Goal: Task Accomplishment & Management: Use online tool/utility

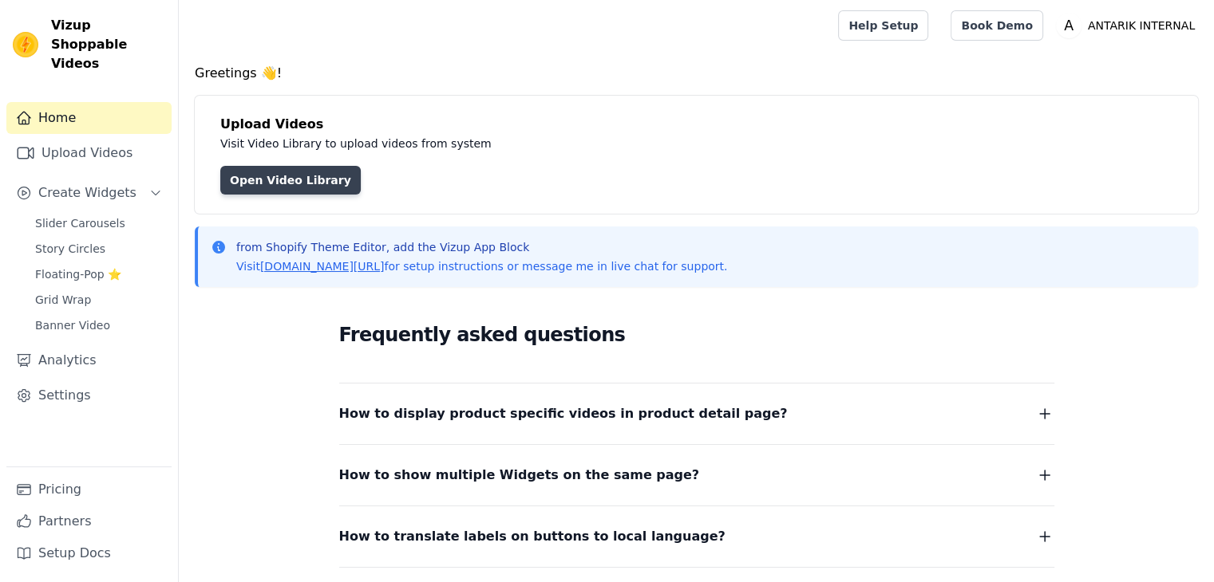
click at [298, 184] on link "Open Video Library" at bounding box center [290, 180] width 140 height 29
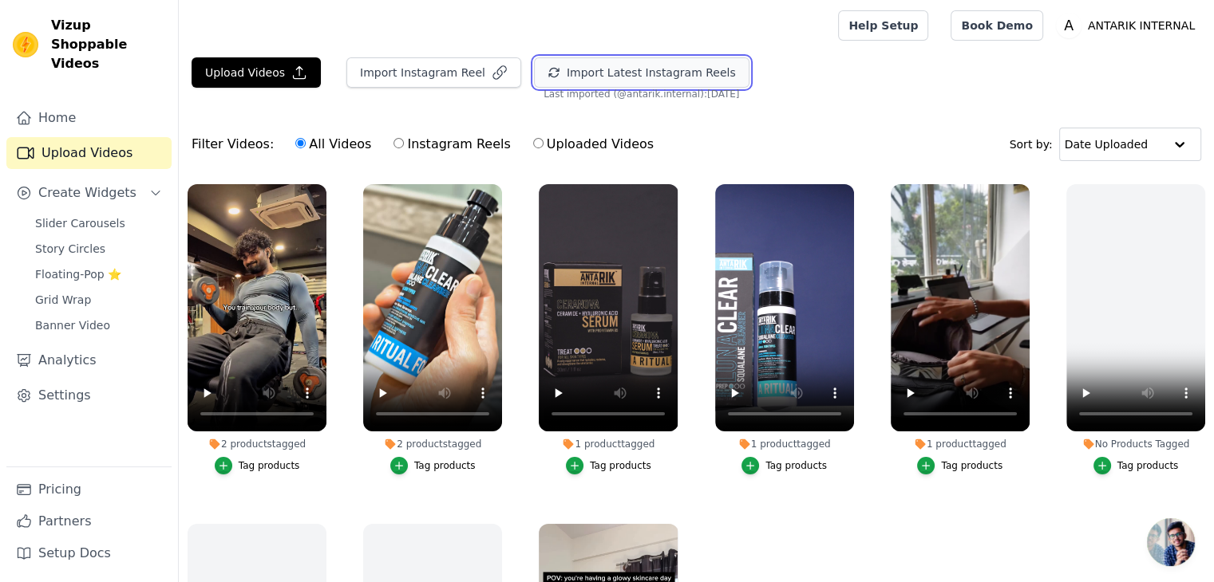
click at [562, 70] on button "Import Latest Instagram Reels" at bounding box center [641, 72] width 215 height 30
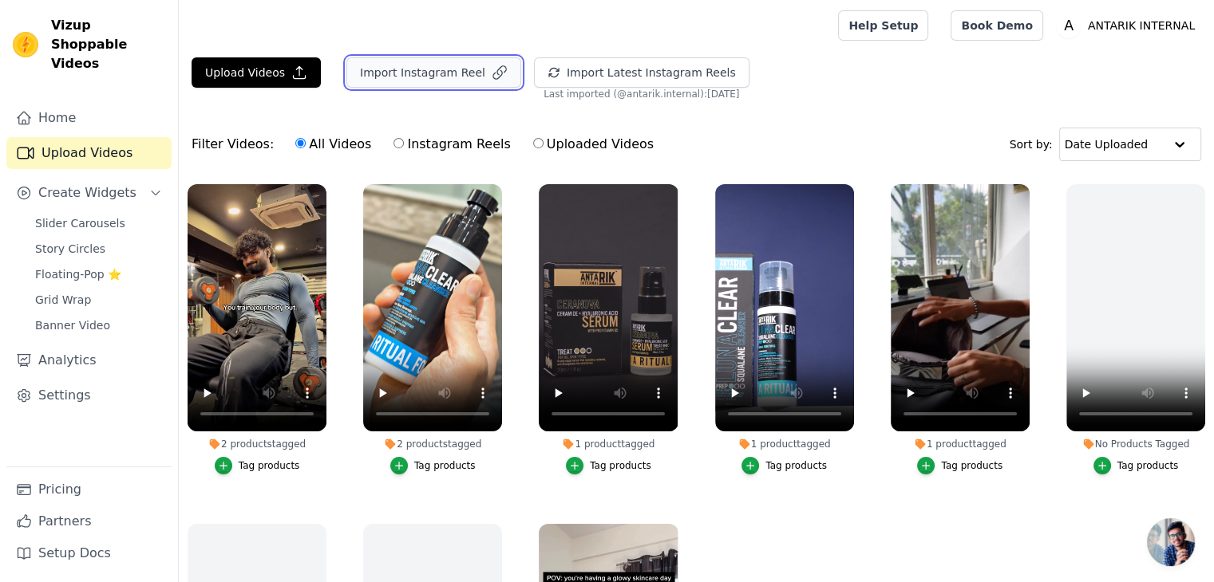
click at [412, 76] on button "Import Instagram Reel" at bounding box center [433, 72] width 175 height 30
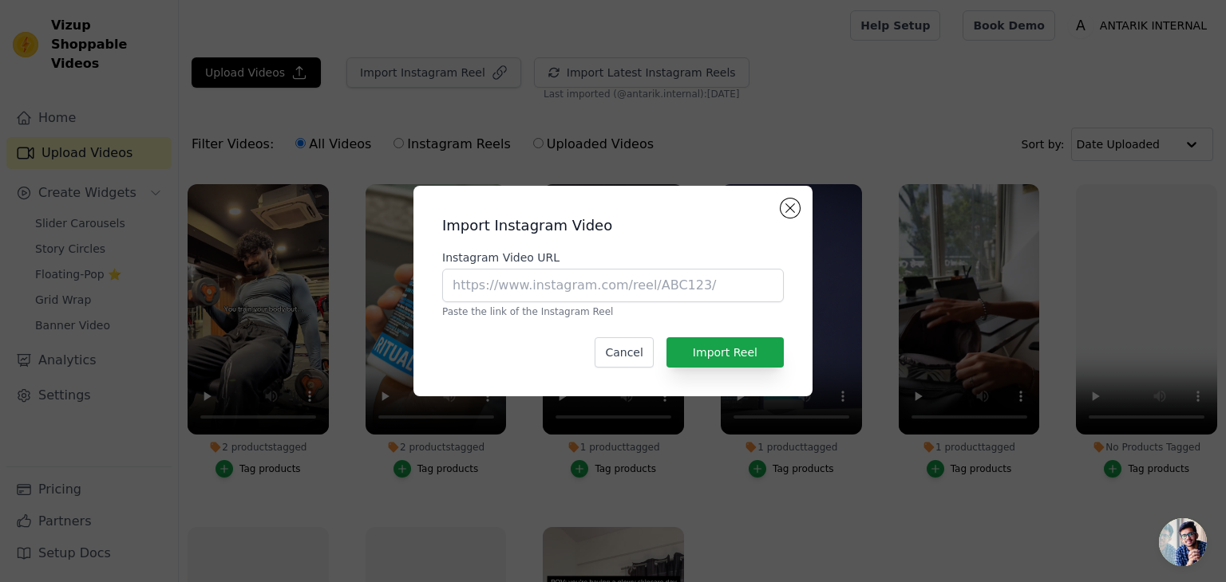
click at [412, 76] on div "Import Instagram Video Instagram Video URL Paste the link of the Instagram Reel…" at bounding box center [613, 291] width 1226 height 582
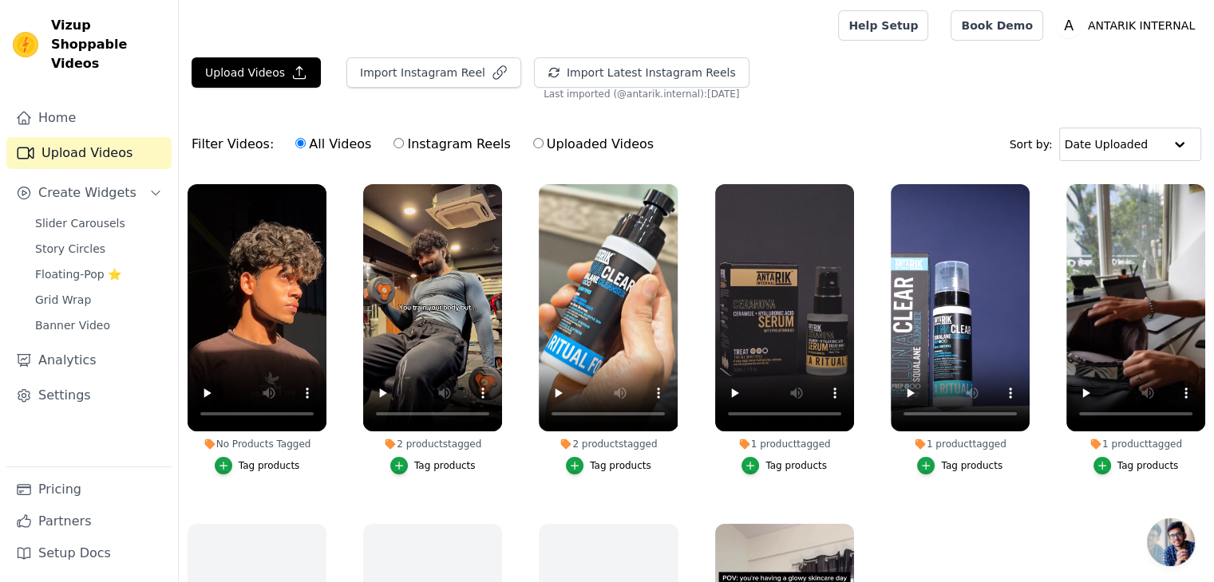
click at [255, 464] on div "Tag products" at bounding box center [269, 466] width 61 height 13
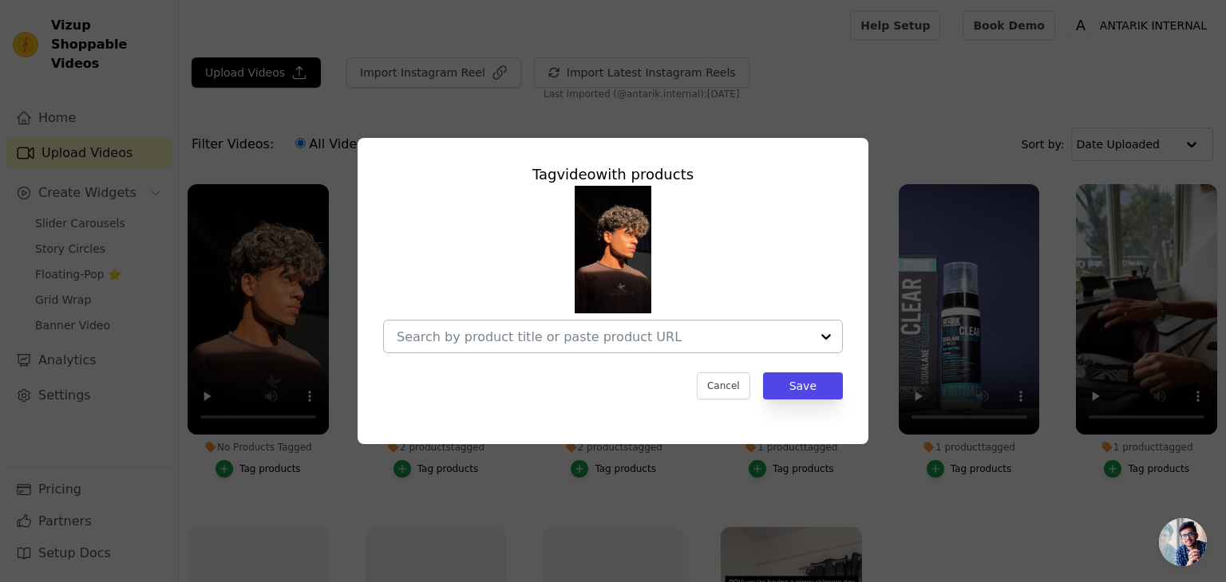
click at [478, 345] on div at bounding box center [603, 337] width 413 height 32
click at [420, 486] on div "Tag video with products Cancel Save" at bounding box center [613, 291] width 1226 height 582
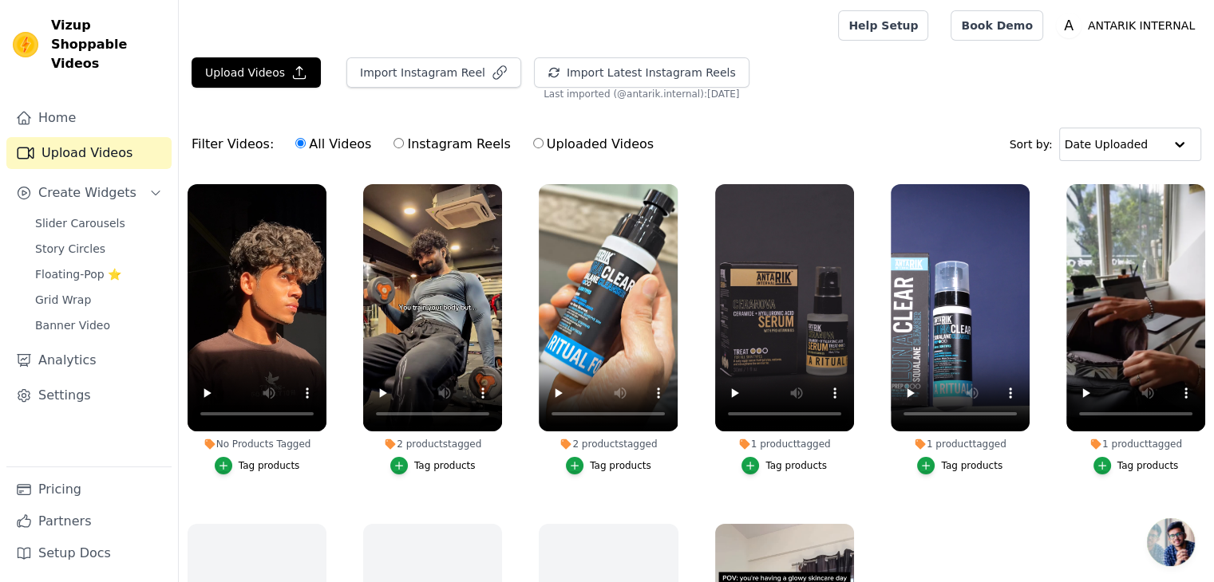
click at [412, 461] on button "Tag products" at bounding box center [432, 466] width 85 height 18
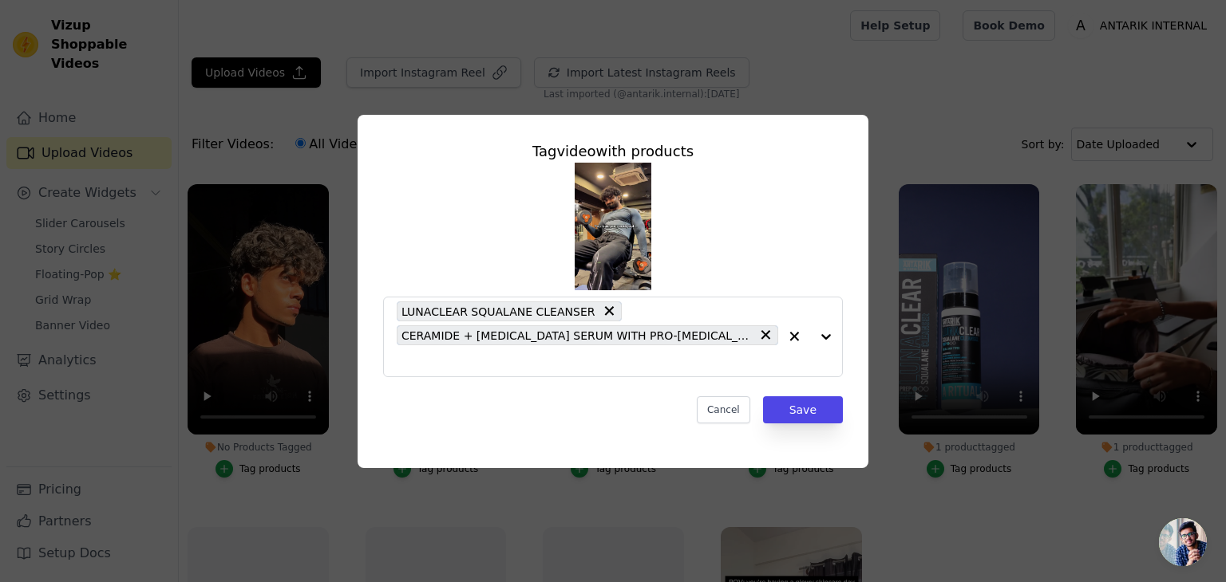
click at [448, 494] on div "Tag video with products LUNACLEAR SQUALANE CLEANSER CERAMIDE + [MEDICAL_DATA] S…" at bounding box center [613, 291] width 1226 height 582
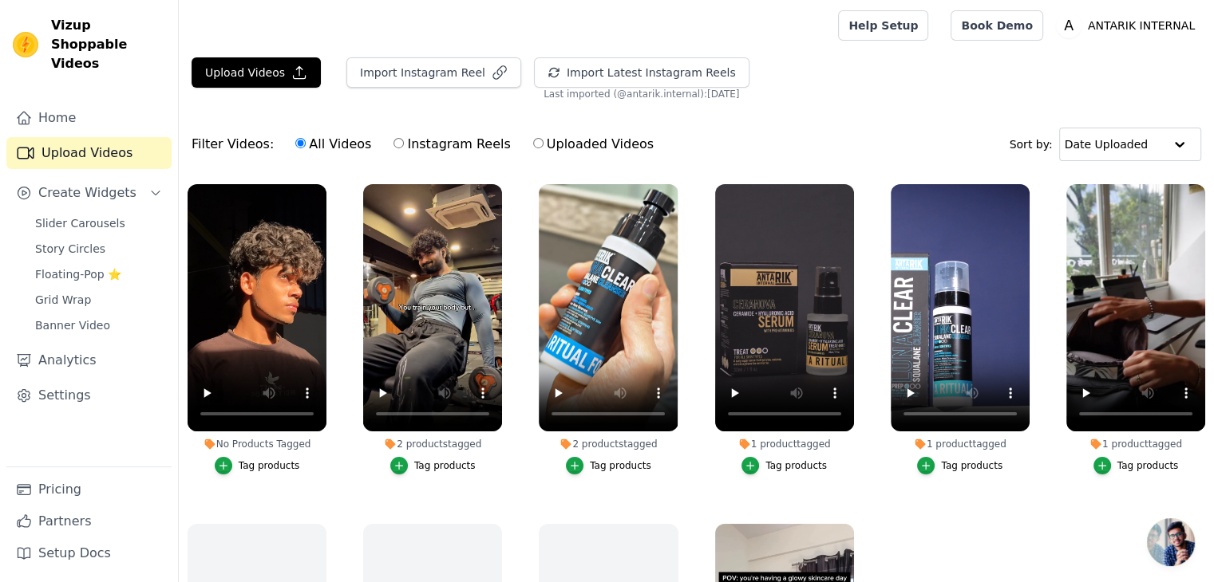
click at [241, 464] on div "Tag products" at bounding box center [269, 466] width 61 height 13
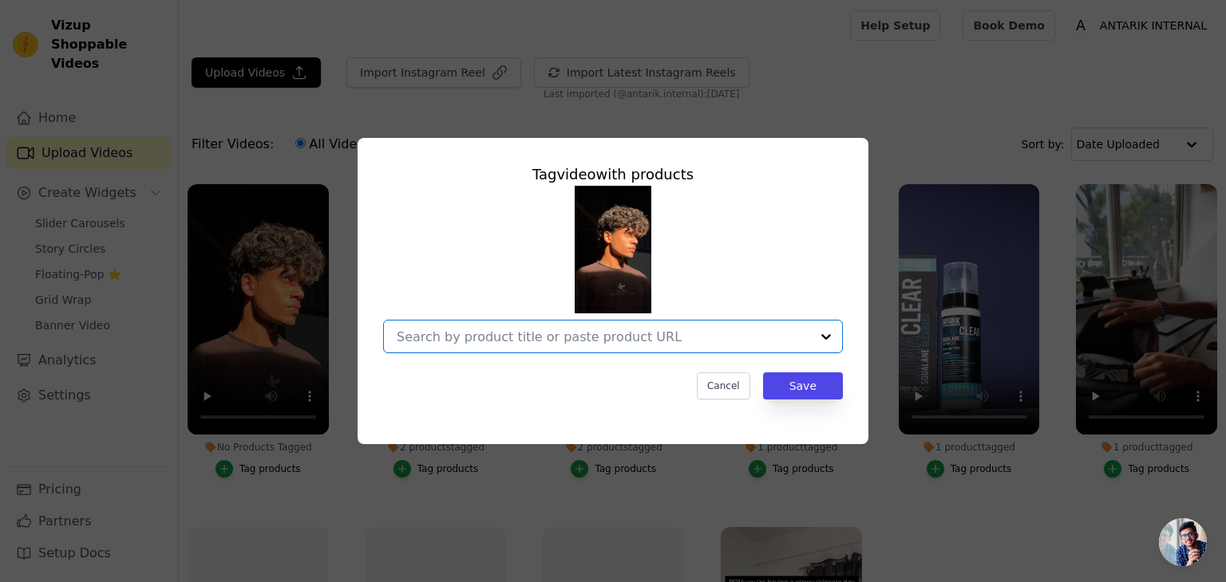
click at [492, 342] on input "No Products Tagged Tag video with products Option undefined, selected. Select i…" at bounding box center [603, 337] width 413 height 15
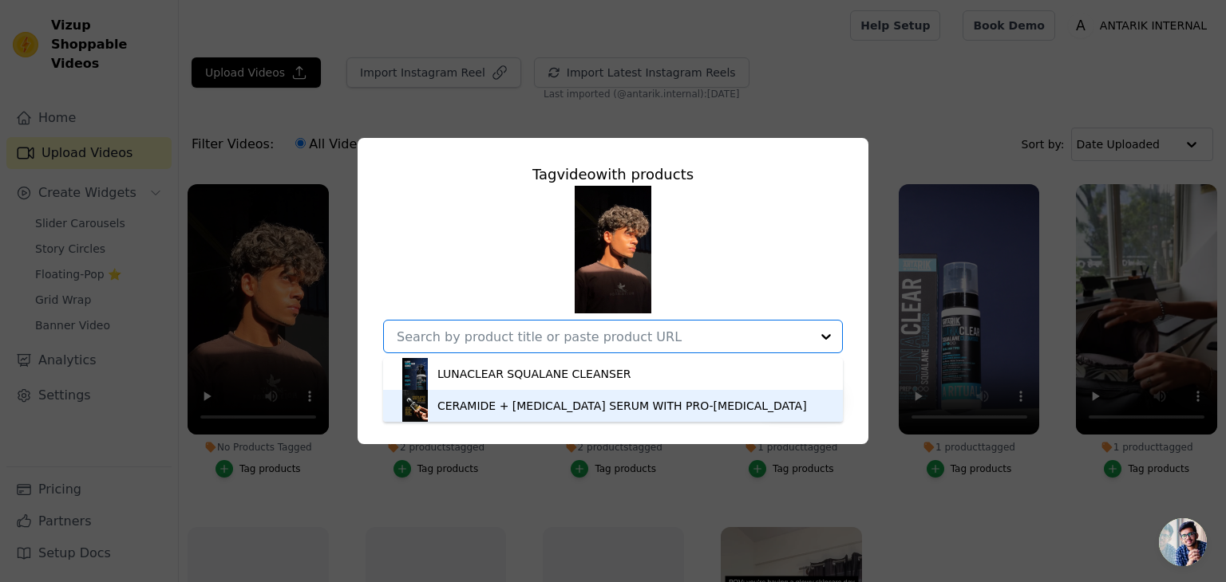
click at [467, 405] on div "CERAMIDE + [MEDICAL_DATA] SERUM WITH PRO-[MEDICAL_DATA]" at bounding box center [621, 406] width 369 height 16
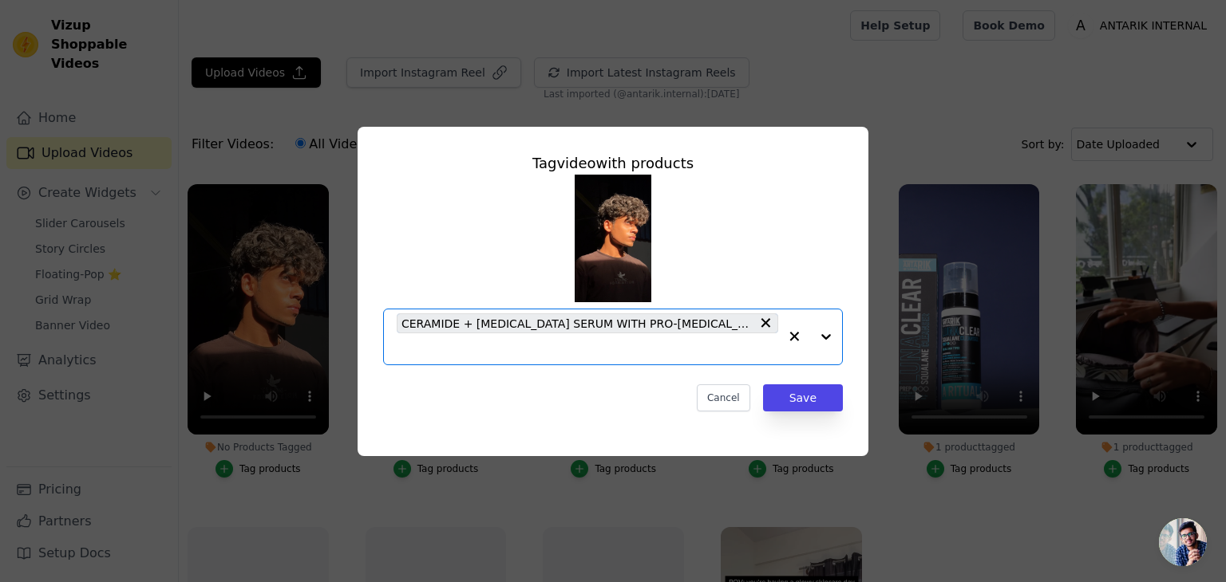
click at [827, 337] on div at bounding box center [810, 337] width 64 height 55
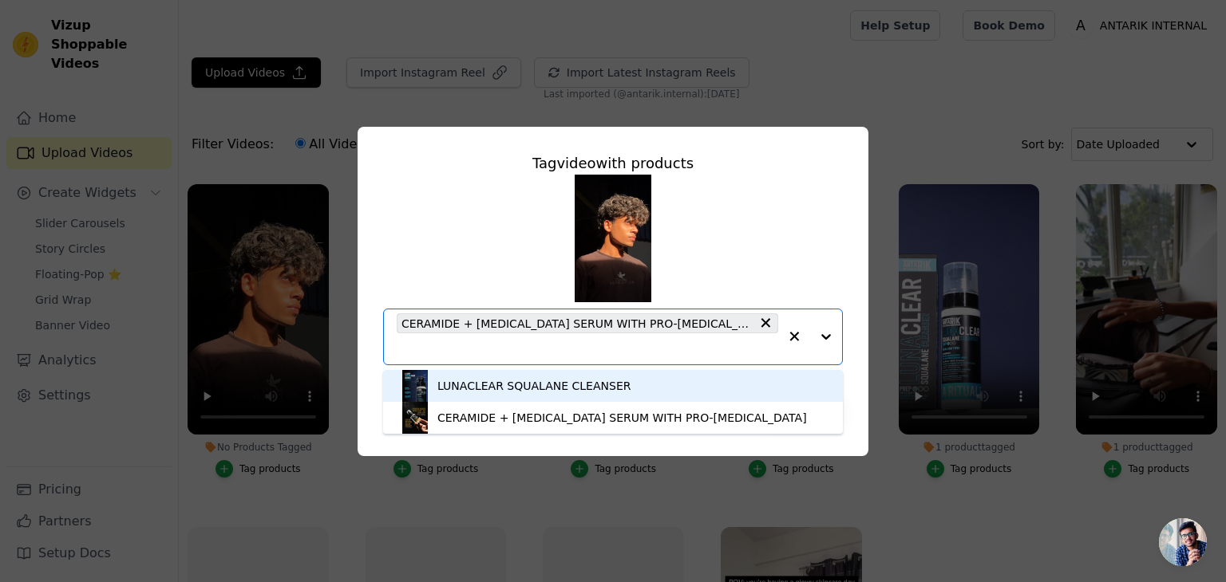
click at [677, 396] on div "LUNACLEAR SQUALANE CLEANSER" at bounding box center [613, 386] width 428 height 32
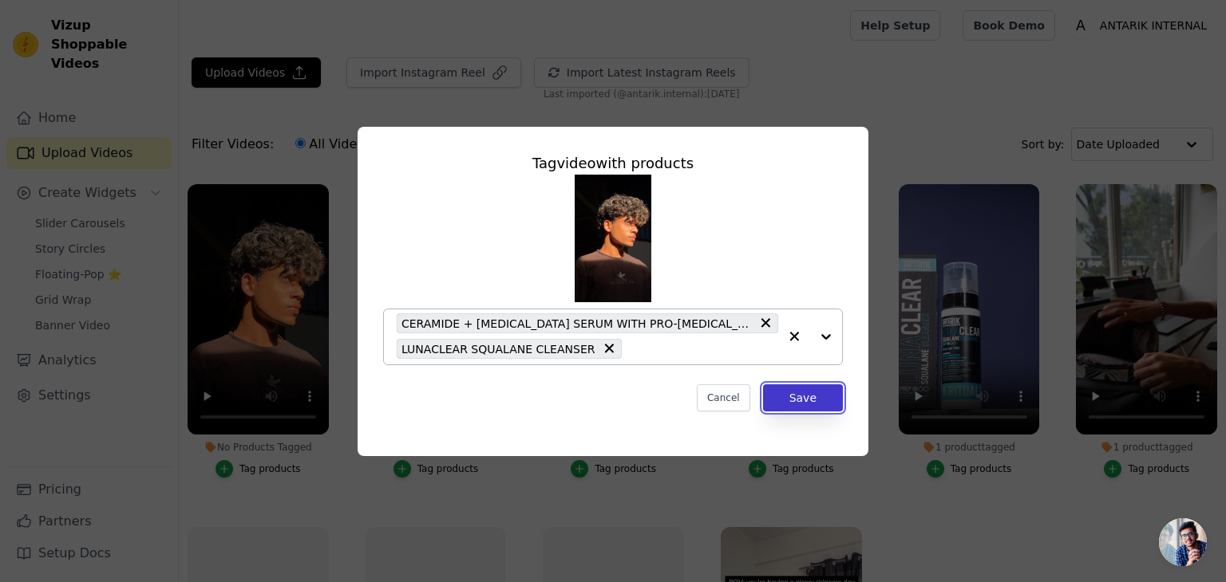
click at [827, 397] on button "Save" at bounding box center [803, 398] width 80 height 27
